Goal: Ask a question

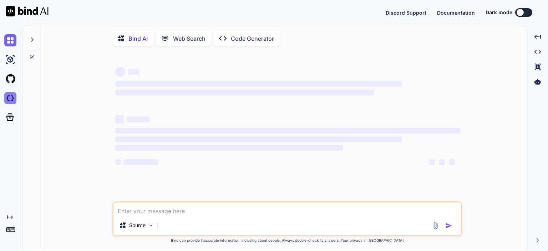
type textarea "x"
click at [10, 100] on img at bounding box center [10, 98] width 12 height 12
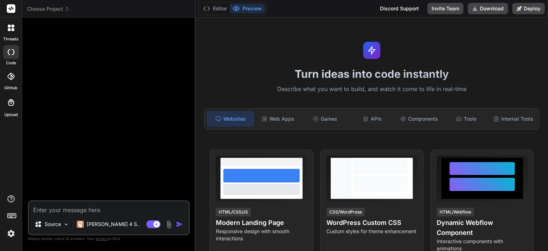
click at [100, 213] on textarea at bounding box center [109, 207] width 160 height 13
type textarea "x"
type textarea "m"
type textarea "x"
type textarea "mu"
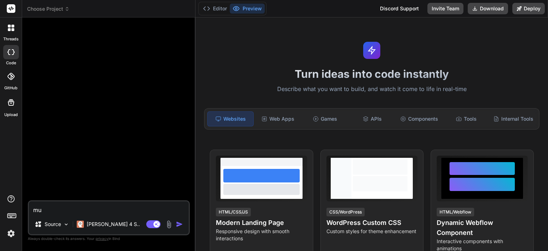
type textarea "x"
type textarea "muj"
type textarea "x"
type textarea "mujy"
type textarea "x"
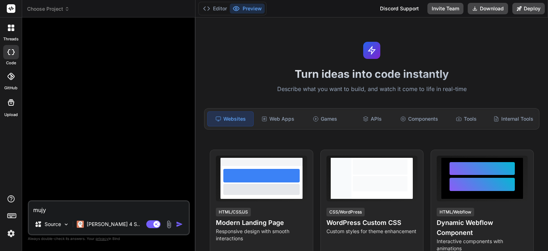
type textarea "mujy"
type textarea "x"
type textarea "mujy e"
type textarea "x"
type textarea "mujy ej"
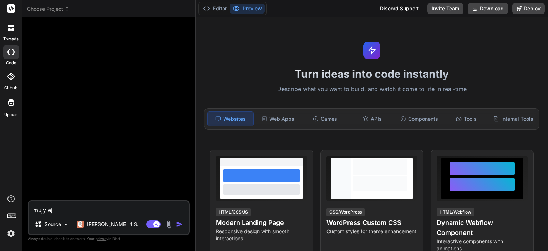
type textarea "x"
type textarea "mujy e"
type textarea "x"
type textarea "mujy ek"
type textarea "x"
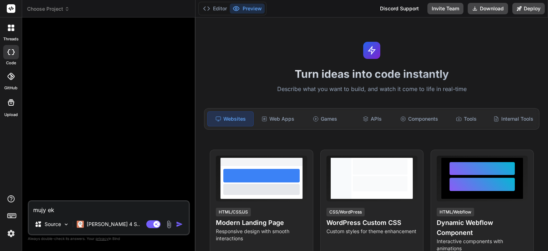
type textarea "mujy ek"
type textarea "x"
type textarea "mujy ek w"
type textarea "x"
type textarea "mujy ek we"
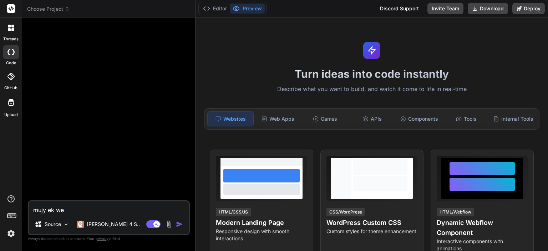
type textarea "x"
type textarea "mujy ek web"
type textarea "x"
type textarea "mujy ek web"
type textarea "x"
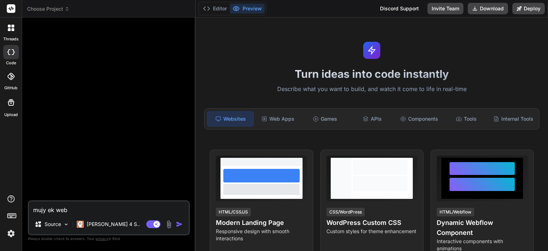
type textarea "mujy ek web a"
type textarea "x"
type textarea "mujy ek web ap"
type textarea "x"
type textarea "mujy ek web app"
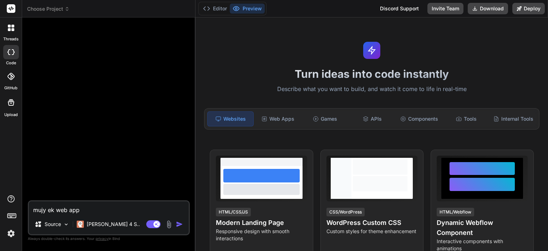
type textarea "x"
type textarea "mujy ek web app"
type textarea "x"
type textarea "mujy ek web app b"
type textarea "x"
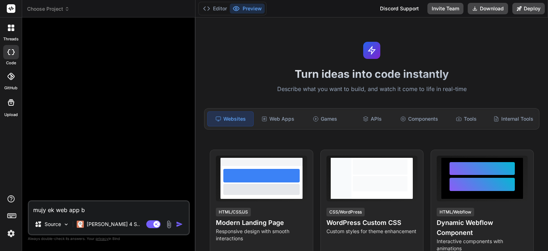
type textarea "mujy ek web app ba"
type textarea "x"
type textarea "mujy ek web app ban"
type textarea "x"
type textarea "mujy ek web app bana"
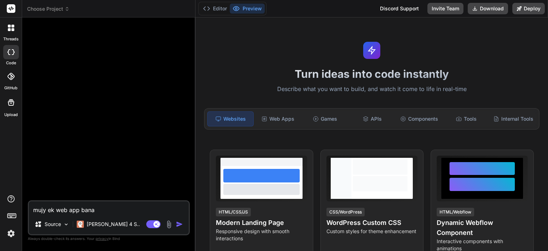
type textarea "x"
type textarea "mujy ek web app bana"
type textarea "x"
type textarea "mujy ek web app bana k"
type textarea "x"
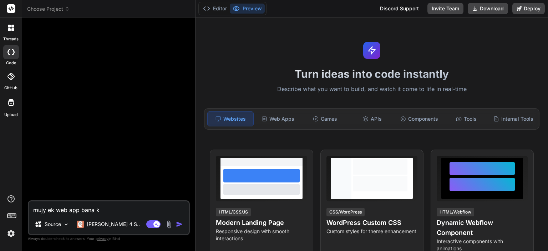
type textarea "mujy ek web app bana ka"
type textarea "x"
type textarea "mujy ek web app bana kar"
type textarea "x"
type textarea "mujy ek web app bana kar"
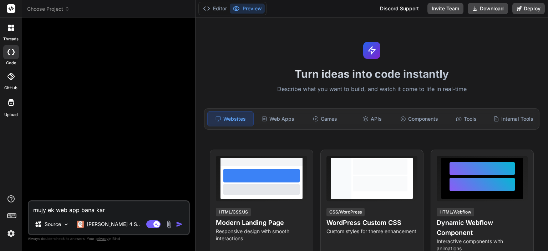
type textarea "x"
type textarea "mujy ek web app bana kar d"
type textarea "x"
type textarea "mujy ek web app bana kar de"
type textarea "x"
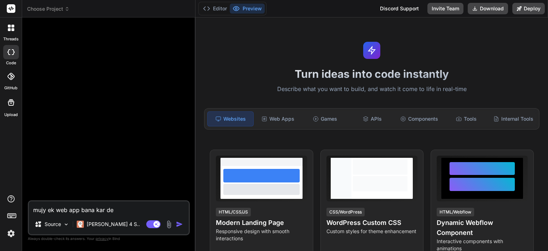
type textarea "mujy ek web app bana kar den"
type textarea "x"
type textarea "mujy ek web app bana kar den"
type textarea "x"
type textarea "mujy ek web app bana kar den j"
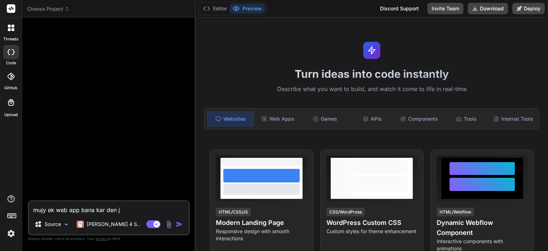
type textarea "x"
type textarea "mujy ek web app bana kar den ji"
type textarea "x"
type textarea "mujy ek web app bana kar den jis"
type textarea "x"
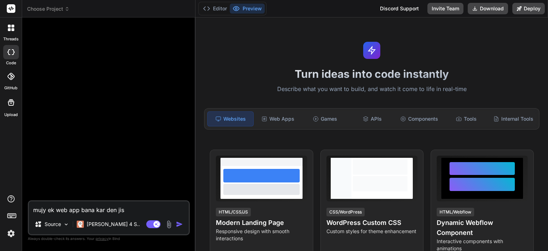
type textarea "mujy ek web app bana kar den jis"
type textarea "x"
type textarea "mujy ek web app bana kar den jis m"
type textarea "x"
type textarea "mujy ek web app bana kar den jis me"
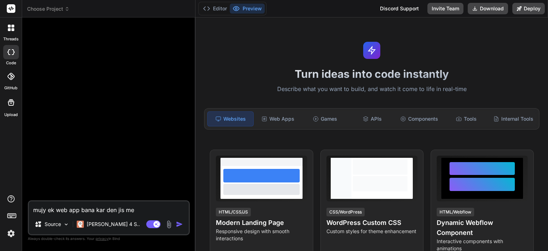
type textarea "x"
type textarea "mujy ek web app bana kar den jis me"
type textarea "x"
type textarea "mujy ek web app bana kar den jis me m"
type textarea "x"
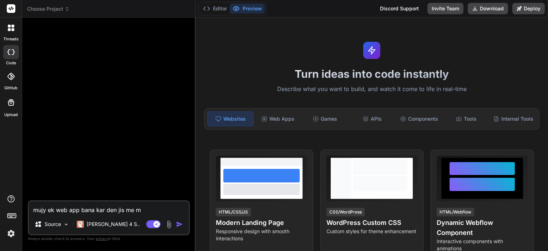
type textarea "mujy ek web app bana kar den jis me me"
type textarea "x"
type textarea "mujy ek web app bana kar den jis me me"
type textarea "x"
type textarea "mujy ek web app bana kar den jis me me e"
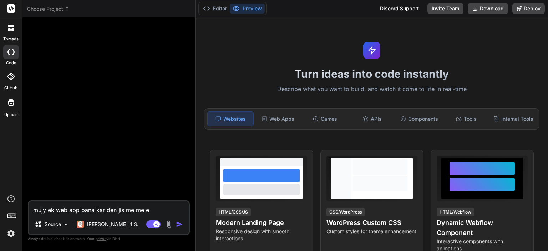
type textarea "x"
type textarea "mujy ek web app bana kar den jis me me ek"
type textarea "x"
type textarea "mujy ek web app bana kar den jis me me ek"
type textarea "x"
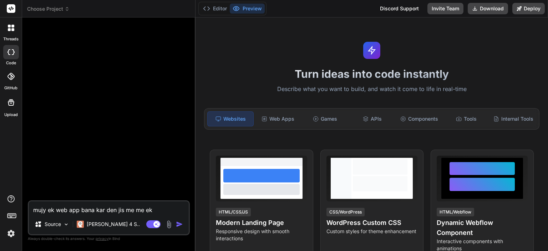
type textarea "mujy ek web app bana kar den jis me me ek e"
type textarea "x"
type textarea "mujy ek web app bana kar den jis me me ek ex"
type textarea "x"
type textarea "mujy ek web app bana kar den jis me me ek exc"
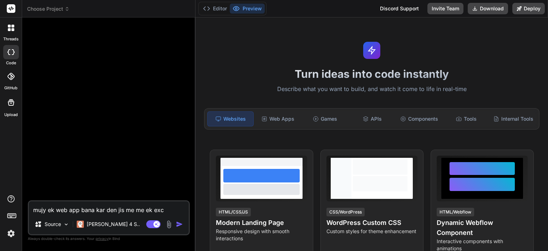
type textarea "x"
type textarea "mujy ek web app bana kar den jis me me ek exce"
type textarea "x"
type textarea "mujy ek web app bana kar den jis me me ek excel"
type textarea "x"
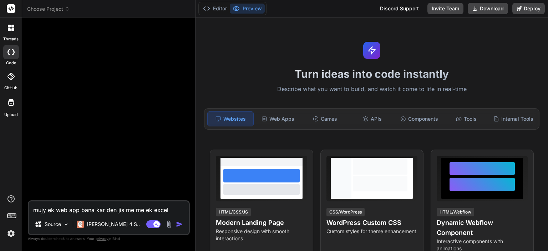
type textarea "mujy ek web app bana kar den jis me me ek excel"
type textarea "x"
type textarea "mujy ek web app bana kar den jis me me ek excel k"
type textarea "x"
type textarea "mujy ek web app bana kar den jis me me ek excel ki"
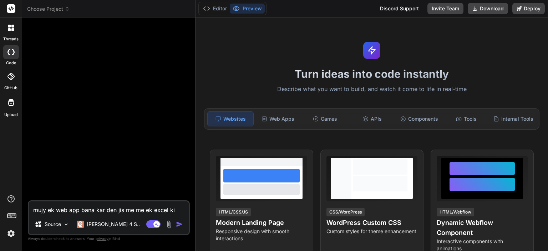
type textarea "x"
type textarea "mujy ek web app bana kar den jis me me ek excel ki"
type textarea "x"
type textarea "mujy ek web app bana kar den jis me me ek excel ki f"
type textarea "x"
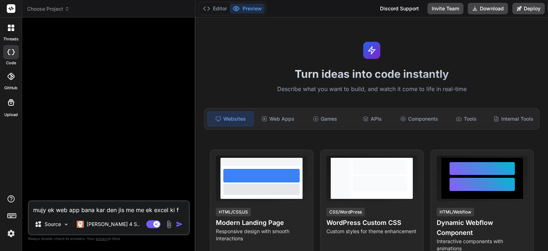
type textarea "mujy ek web app bana kar den jis me me ek excel ki fi"
type textarea "x"
type textarea "mujy ek web app bana kar den jis me me ek excel ki file"
type textarea "x"
type textarea "mujy ek web app bana kar den jis me me ek excel ki file"
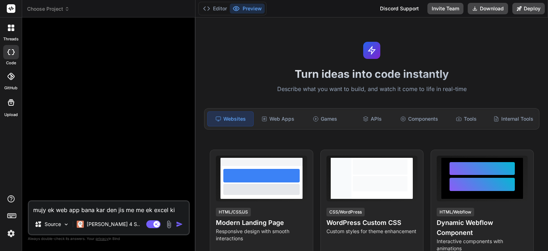
type textarea "x"
type textarea "mujy ek web app bana kar den jis me me ek excel ki file u"
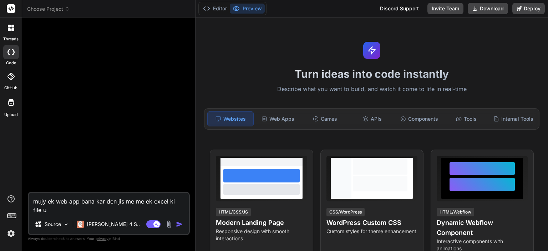
type textarea "x"
type textarea "mujy ek web app bana kar den jis me me ek excel ki file up"
type textarea "x"
type textarea "mujy ek web app bana kar den jis me me ek excel ki file u"
type textarea "x"
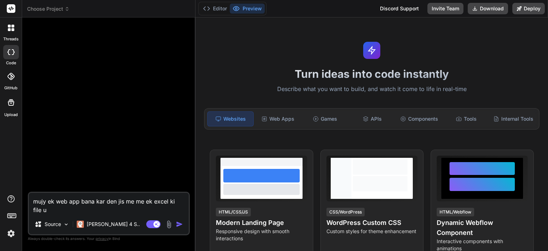
type textarea "mujy ek web app bana kar den jis me me ek excel ki file"
type textarea "x"
type textarea "mujy ek web app bana kar den jis me me ek excel ki file"
type textarea "x"
type textarea "mujy ek web app bana kar den jis me me ek excel ki fil"
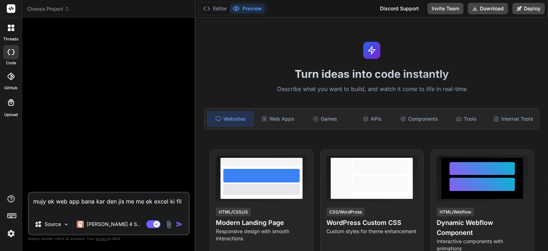
type textarea "x"
type textarea "mujy ek web app bana kar den jis me me ek excel ki fi"
type textarea "x"
type textarea "mujy ek web app bana kar den jis me me ek excel ki f"
type textarea "x"
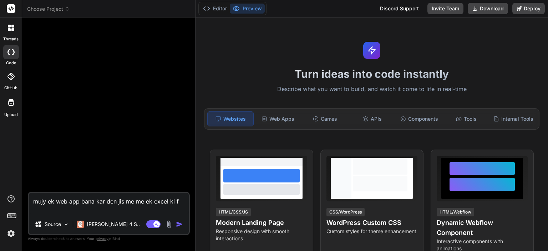
type textarea "mujy ek web app bana kar den jis me me ek excel ki"
type textarea "x"
type textarea "mujy ek web app bana kar den jis me me ek excel ki"
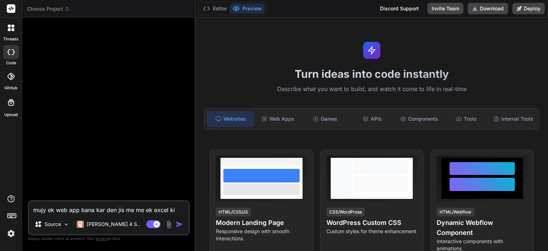
type textarea "x"
type textarea "mujy ek web app bana kar den jis me me ek excel k"
type textarea "x"
type textarea "mujy ek web app bana kar den jis me me ek excel"
type textarea "x"
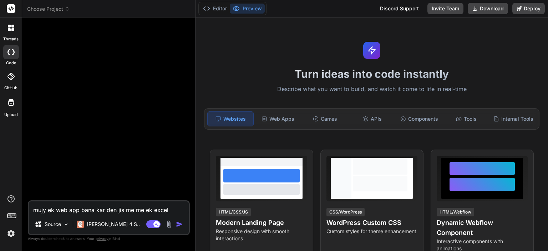
type textarea "mujy ek web app bana kar den jis me me ek excel"
type textarea "x"
type textarea "mujy ek web app bana kar den jis me me ek exce"
type textarea "x"
type textarea "mujy ek web app bana kar den jis me me ek exc"
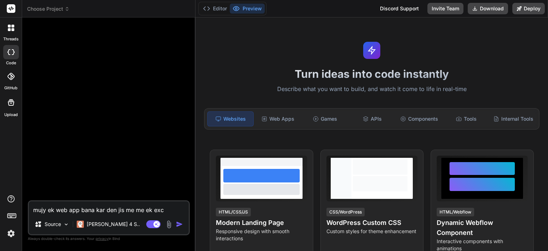
type textarea "x"
type textarea "mujy ek web app bana kar den jis me me ek ex"
type textarea "x"
type textarea "mujy ek web app bana kar den jis me me ek e"
type textarea "x"
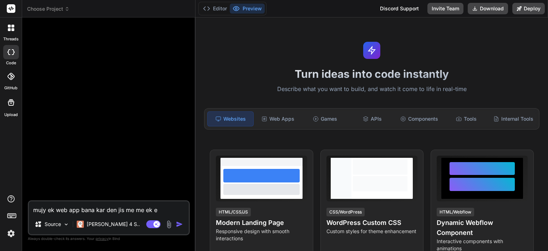
type textarea "mujy ek web app bana kar den jis me me ek"
type textarea "x"
type textarea "mujy ek web app bana kar den jis me me ek"
type textarea "x"
type textarea "mujy ek web app bana kar den jis me me e"
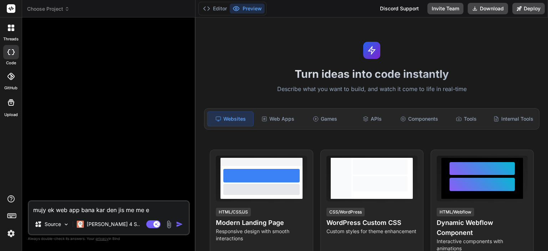
type textarea "x"
type textarea "mujy ek web app bana kar den jis me me"
type textarea "x"
type textarea "mujy ek web app bana kar den jis me me"
type textarea "x"
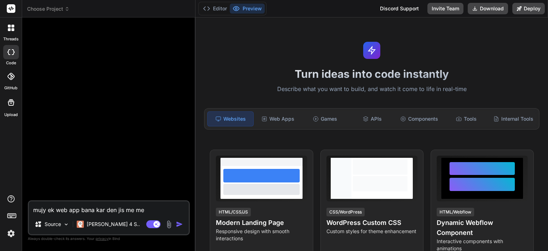
type textarea "mujy ek web app bana kar den jis me m"
type textarea "x"
type textarea "mujy ek web app bana kar den jis me"
type textarea "x"
type textarea "mujy ek web app bana kar den jis me"
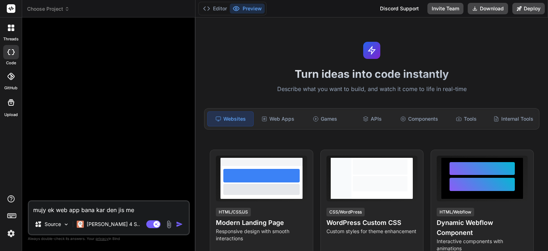
type textarea "x"
type textarea "mujy ek web app bana kar den jis m"
type textarea "x"
type textarea "mujy ek web app bana kar den jis"
type textarea "x"
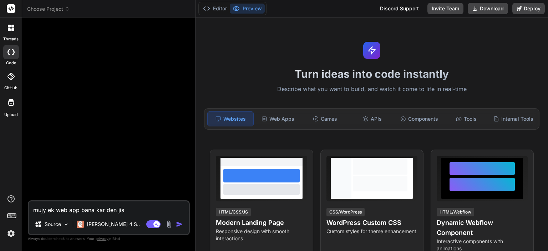
type textarea "mujy ek web app bana kar den jis"
type textarea "x"
type textarea "mujy ek web app bana kar den ji"
type textarea "x"
type textarea "mujy ek web app bana kar den j"
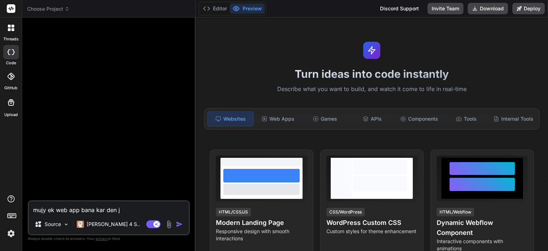
type textarea "x"
type textarea "mujy ek web app bana kar den"
type textarea "x"
type textarea "mujy ek web app bana kar den"
type textarea "x"
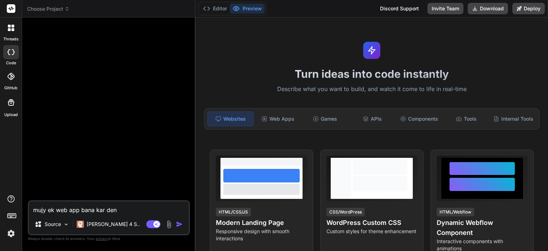
type textarea "mujy ek web app bana kar de"
type textarea "x"
type textarea "mujy ek web app bana kar d"
type textarea "x"
type textarea "mujy ek web app bana kar"
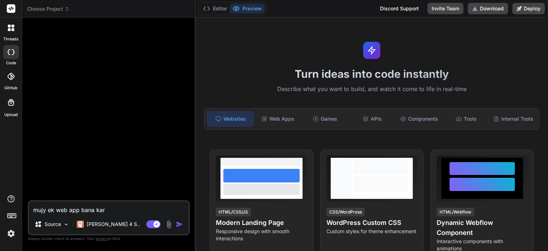
type textarea "x"
type textarea "mujy ek web app bana kar"
type textarea "x"
type textarea "mujy ek web app bana ka"
type textarea "x"
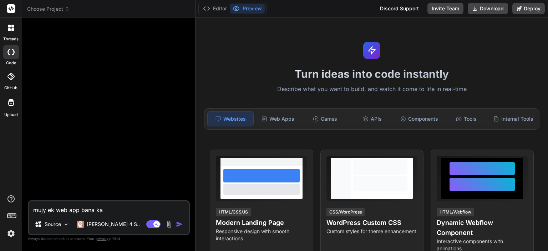
type textarea "mujy ek web app bana k"
type textarea "x"
type textarea "mujy ek web app bana"
type textarea "x"
type textarea "mujy ek web app bana"
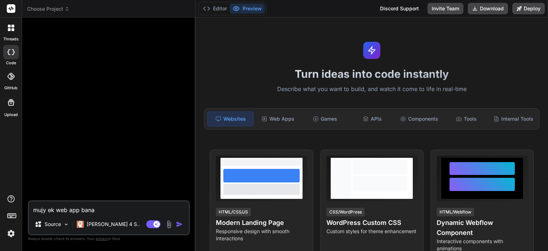
type textarea "x"
type textarea "mujy ek web app ban"
type textarea "x"
type textarea "mujy ek web app ba"
type textarea "x"
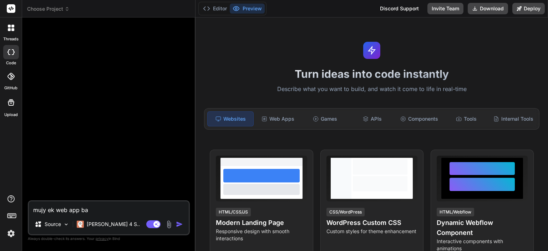
type textarea "mujy ek web app b"
